Goal: Book appointment/travel/reservation

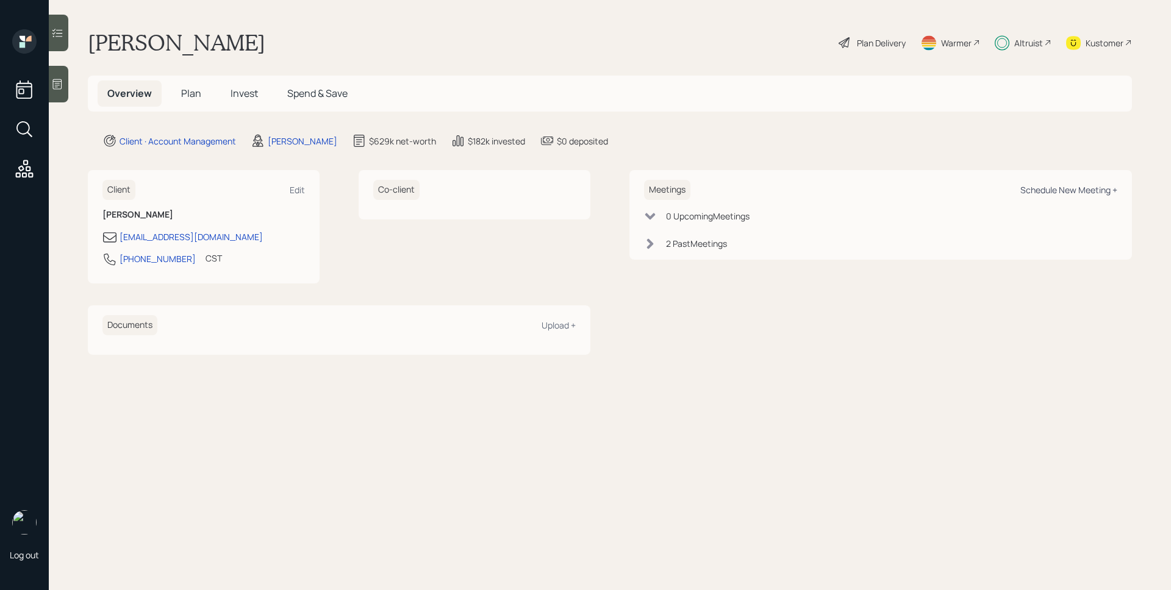
click at [1072, 193] on div "Schedule New Meeting +" at bounding box center [1069, 190] width 97 height 12
select select "d946c976-65aa-4529-ac9d-02c4f1114fc0"
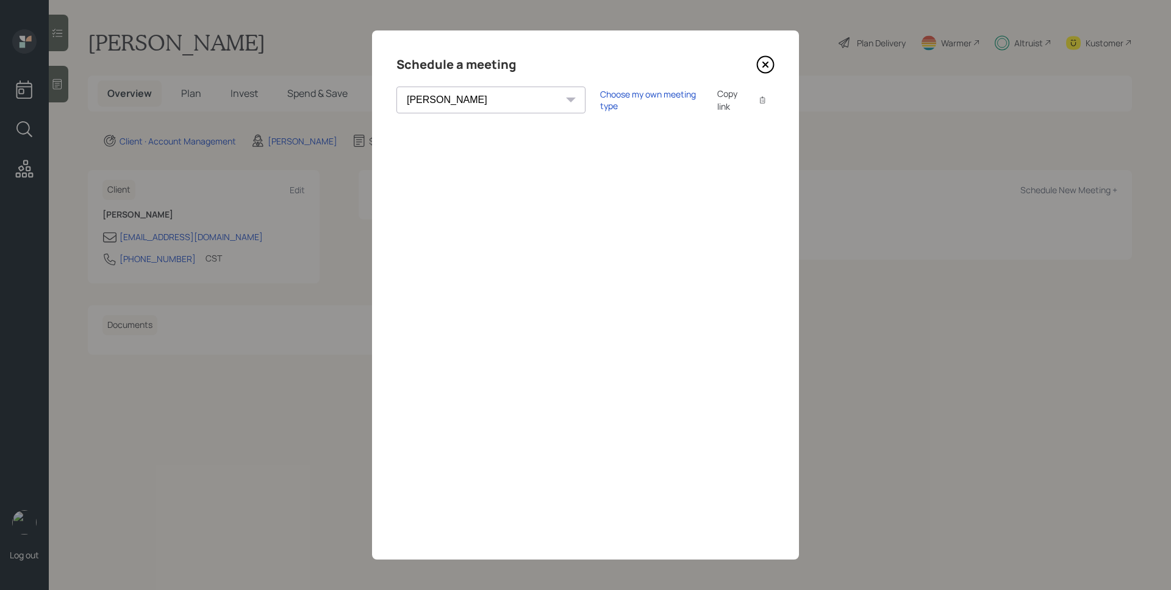
click at [765, 63] on icon at bounding box center [765, 64] width 5 height 5
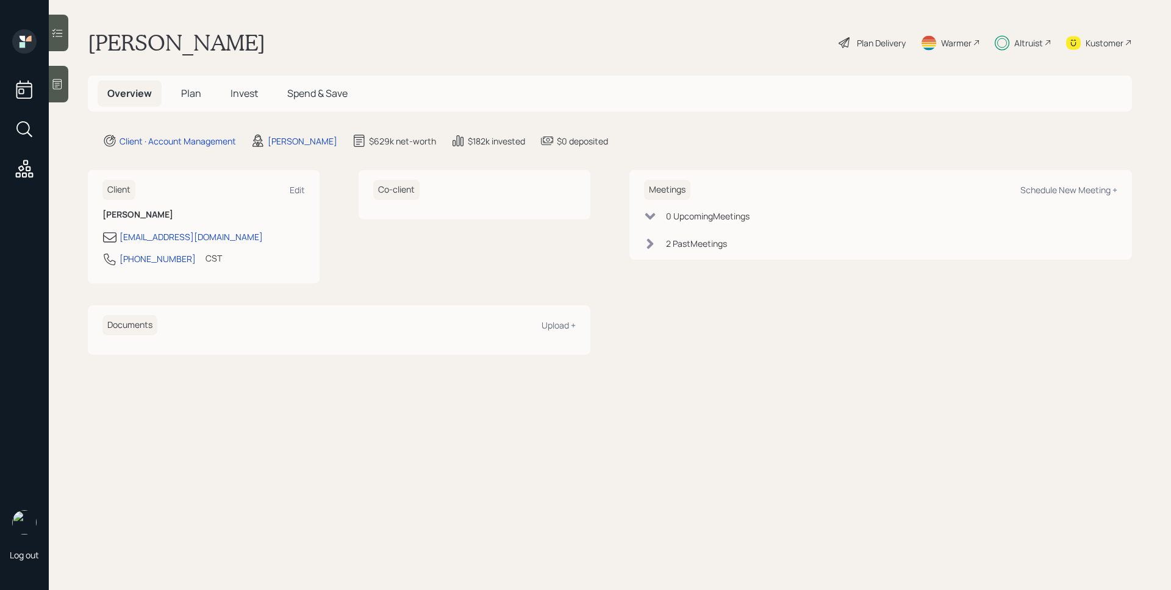
click at [1014, 45] on div "Altruist" at bounding box center [1028, 43] width 29 height 13
